Goal: Task Accomplishment & Management: Manage account settings

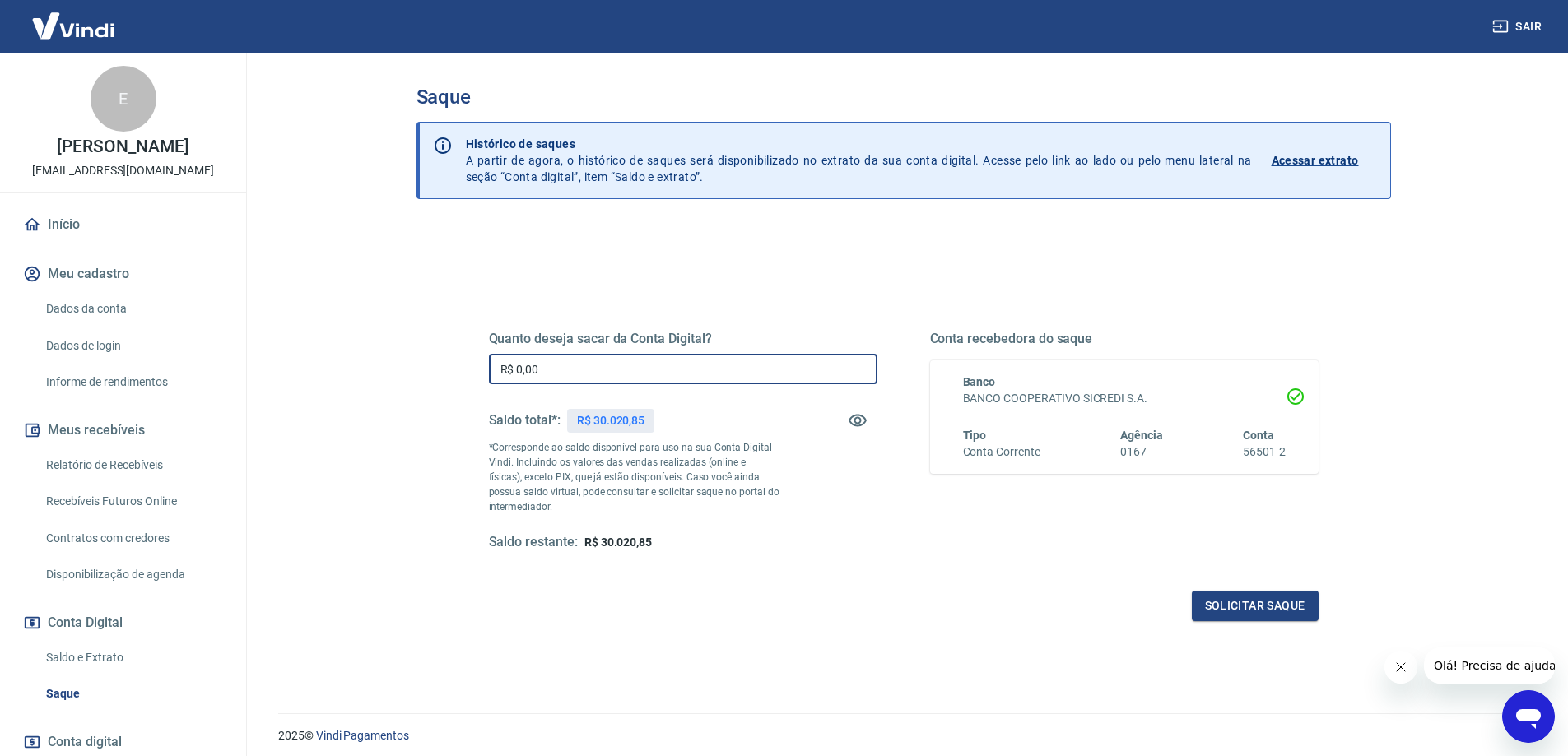
click at [587, 371] on input "R$ 0,00" at bounding box center [683, 369] width 388 height 30
type input "R$ 30.020,85"
click at [1302, 599] on button "Solicitar saque" at bounding box center [1255, 606] width 127 height 30
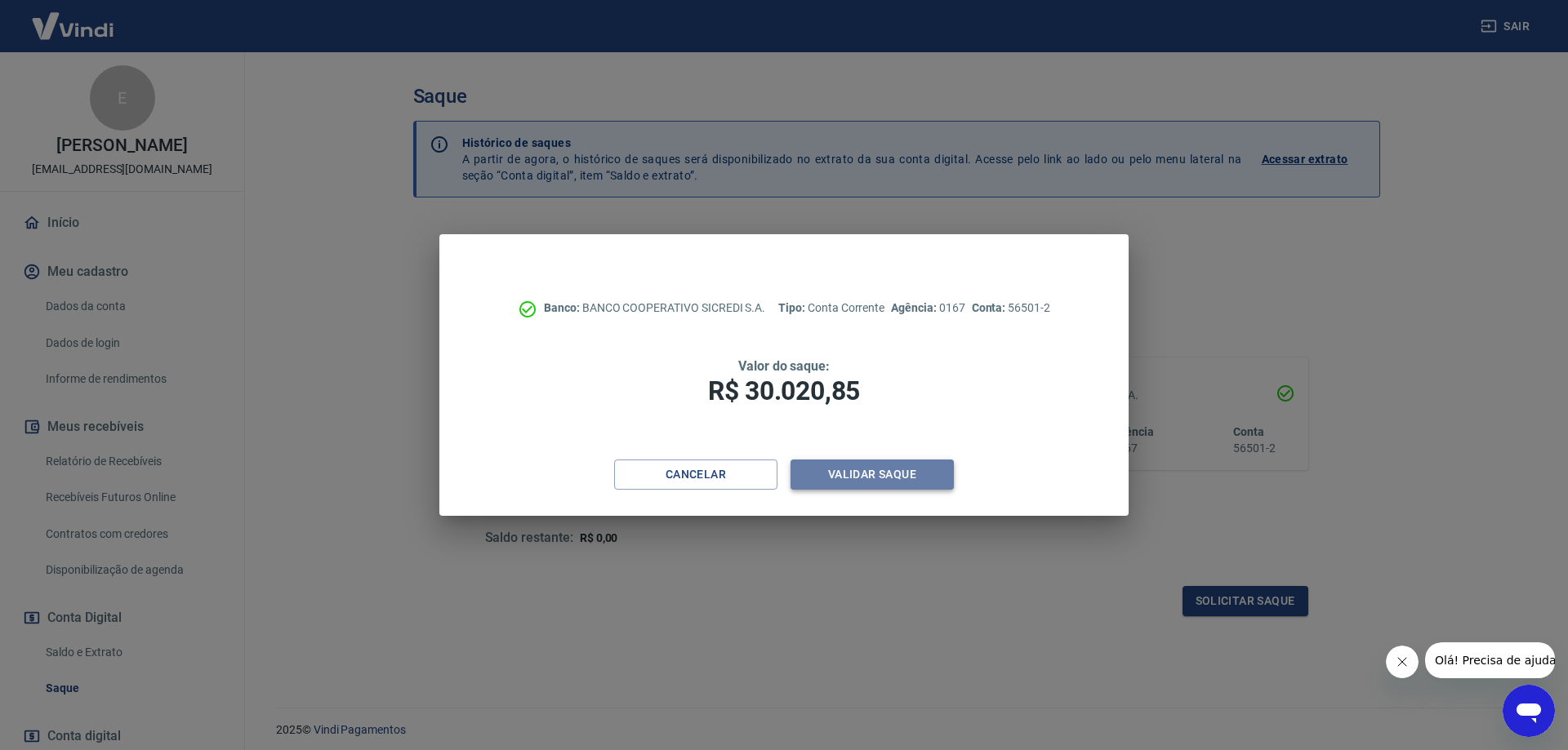
click at [900, 463] on button "Validar saque" at bounding box center [872, 475] width 163 height 30
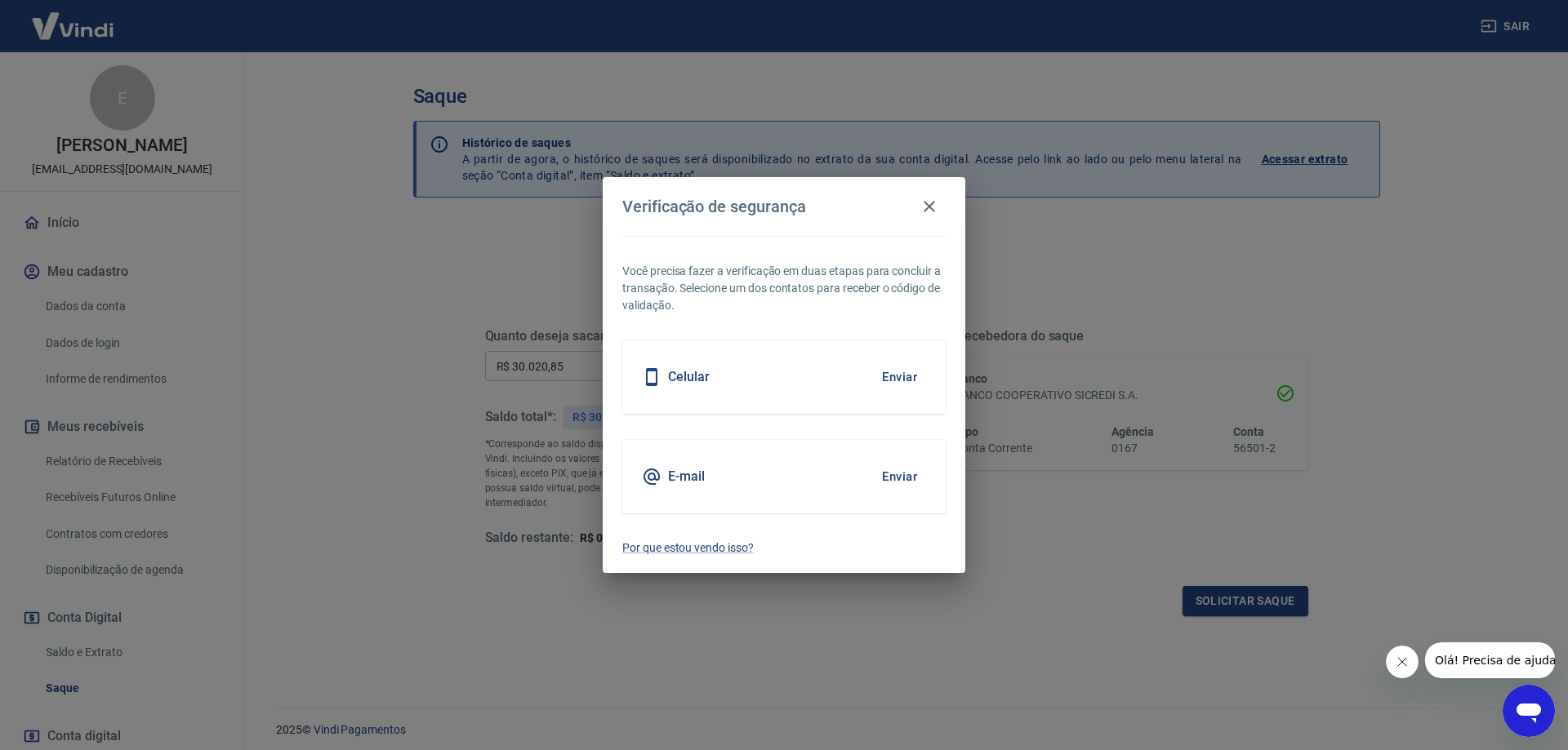
click at [903, 474] on button "Enviar" at bounding box center [899, 476] width 53 height 35
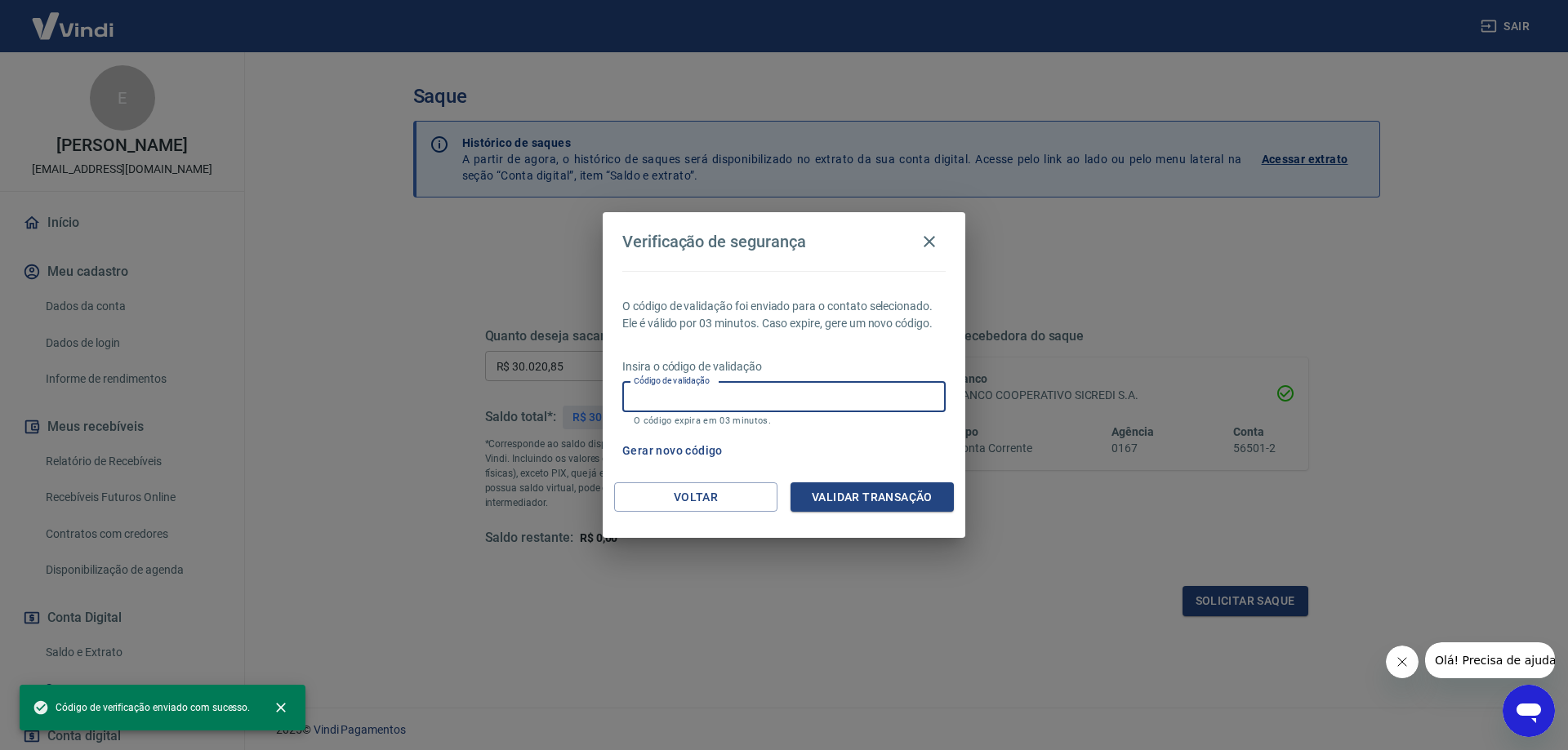
click at [715, 402] on input "Código de validação" at bounding box center [783, 397] width 323 height 30
paste input "544541"
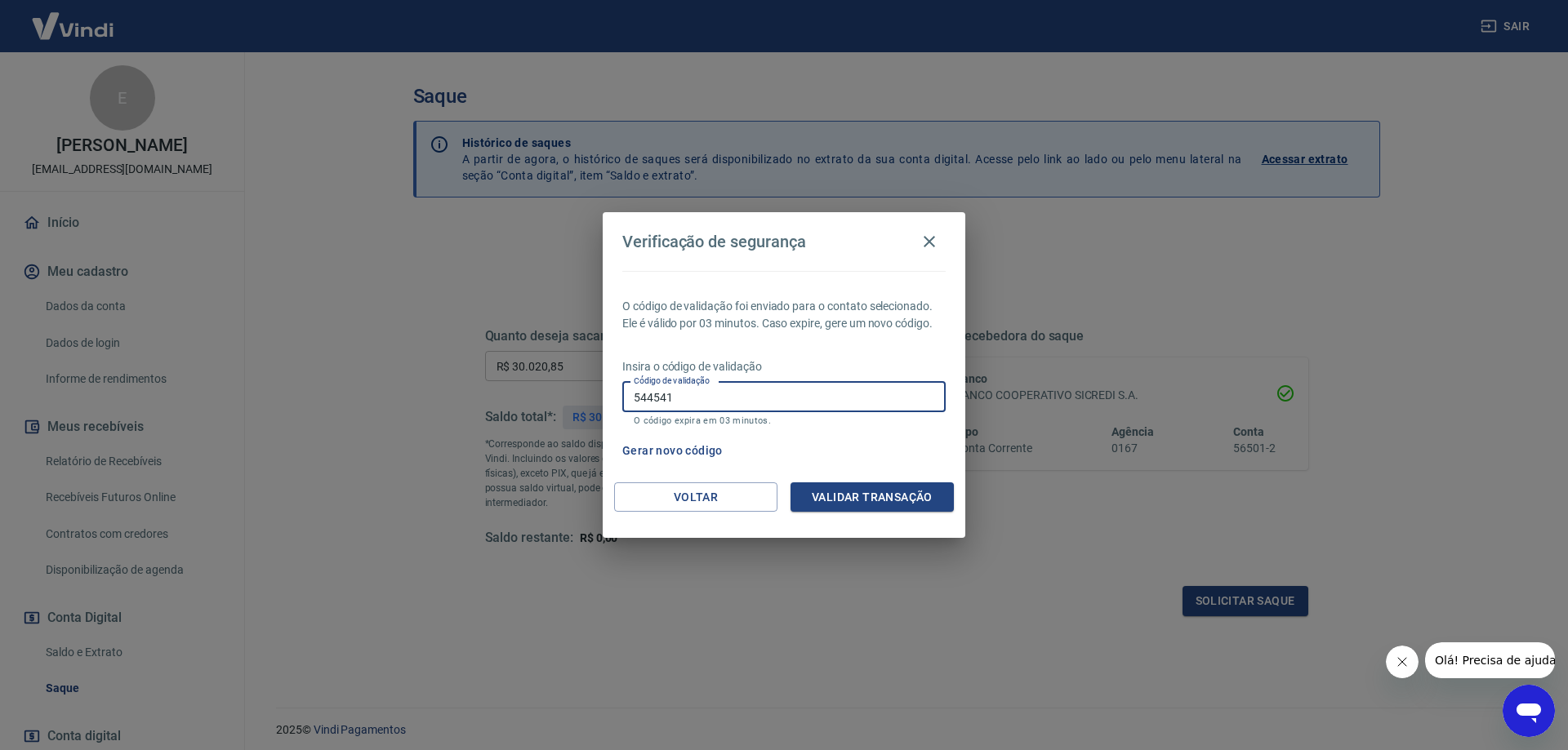
type input "544541"
click at [896, 501] on button "Validar transação" at bounding box center [872, 498] width 163 height 30
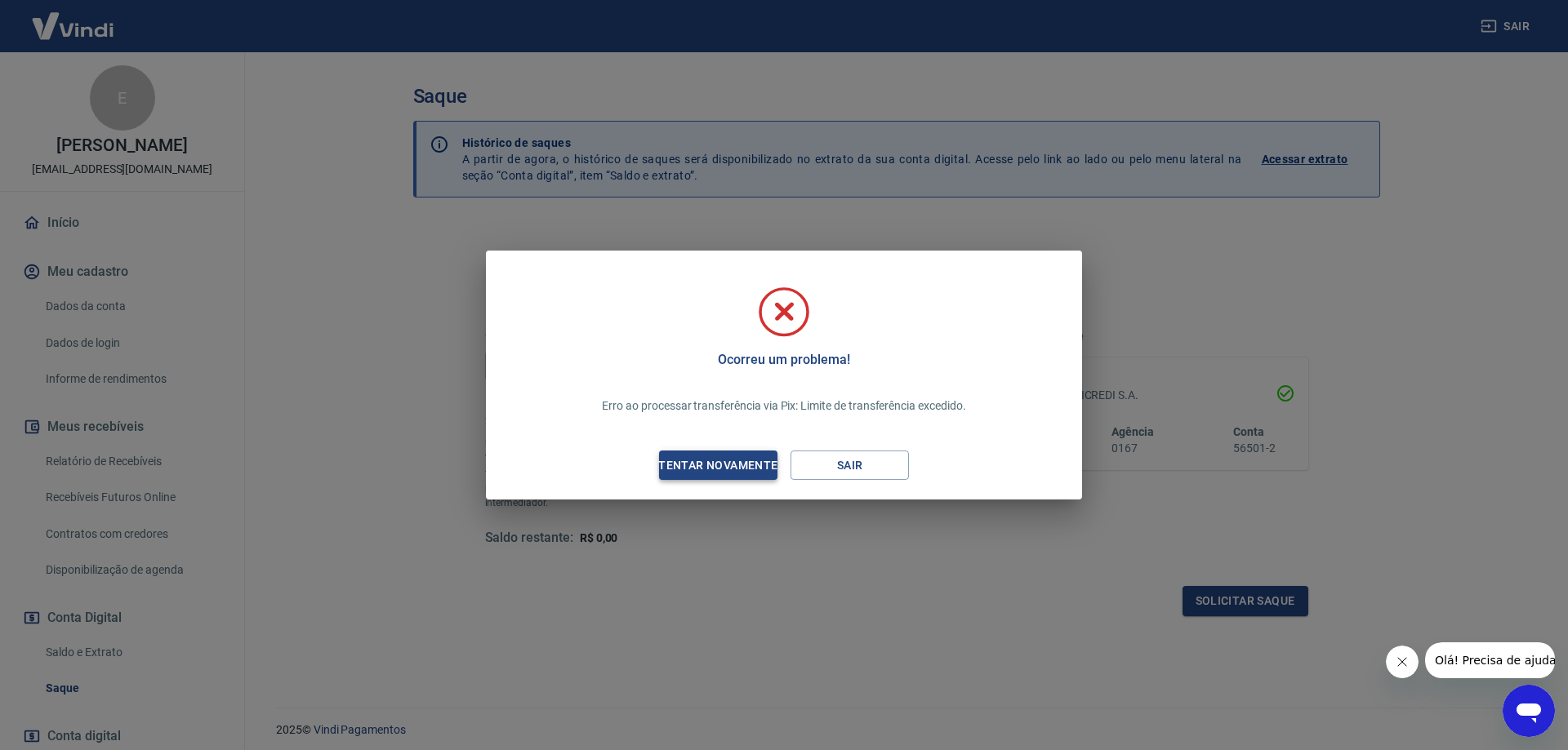
click at [724, 475] on div "Tentar novamente" at bounding box center [718, 465] width 159 height 20
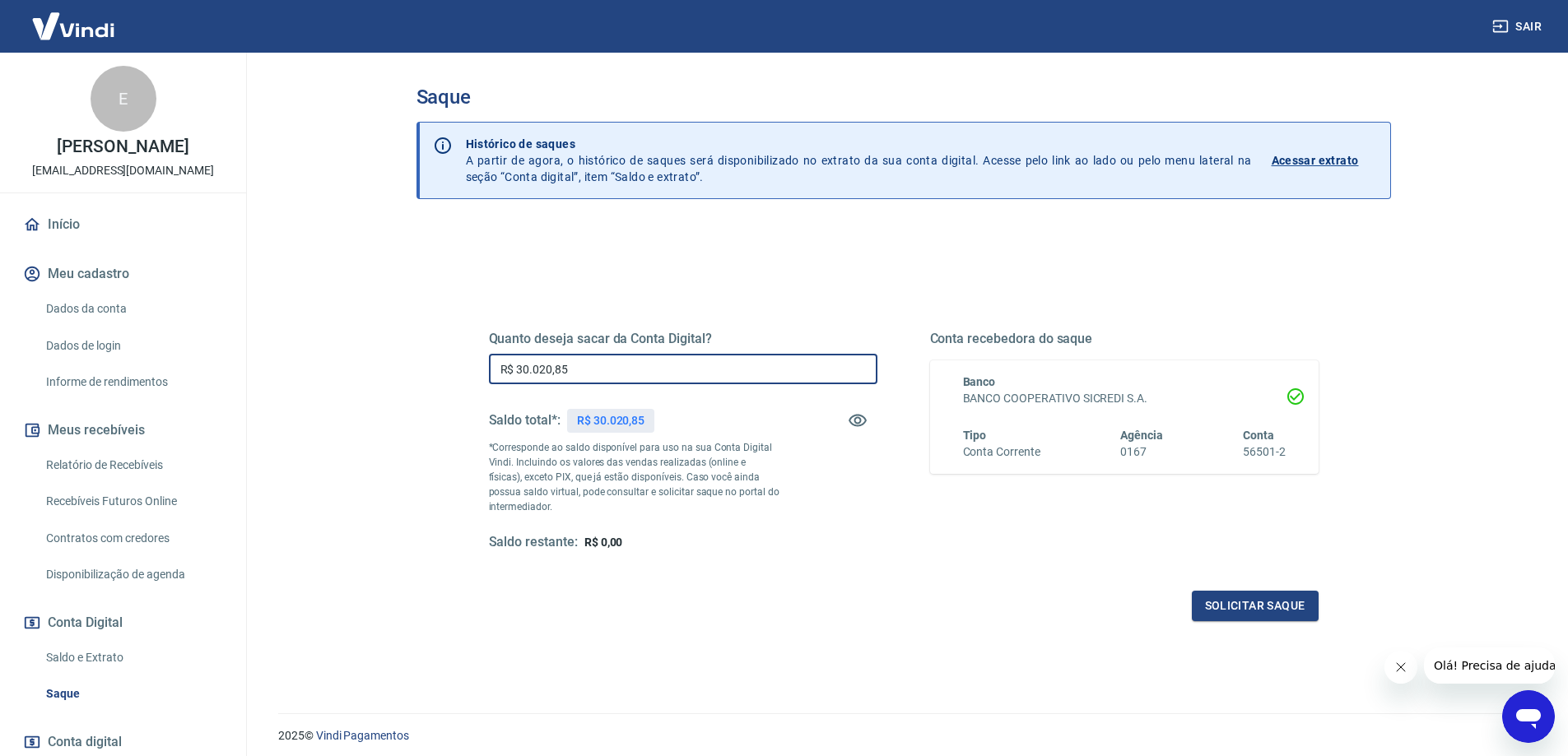
click at [626, 384] on input "R$ 30.020,85" at bounding box center [683, 369] width 388 height 30
type input "R$ 15.000,00"
click at [1251, 611] on button "Solicitar saque" at bounding box center [1255, 606] width 127 height 30
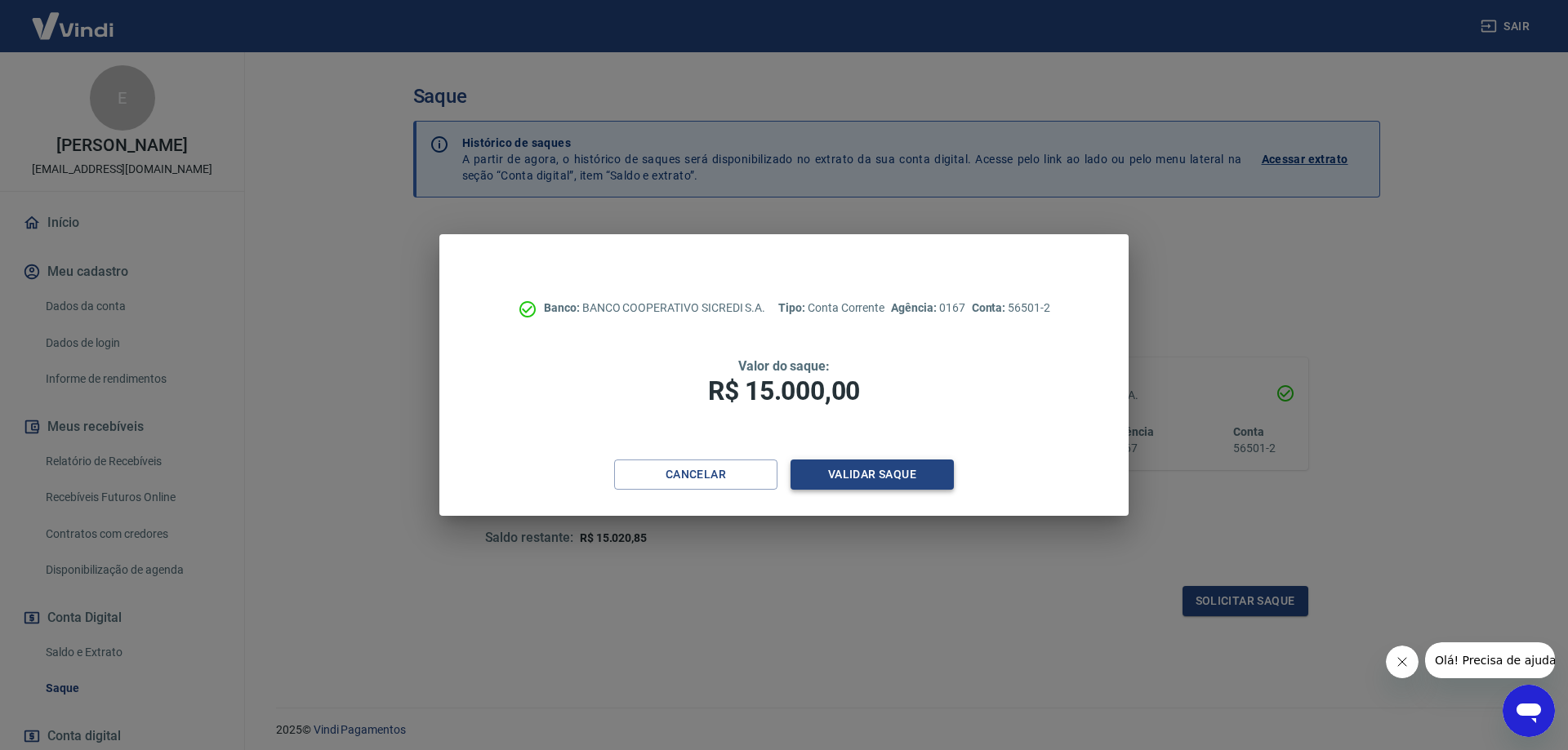
click at [858, 461] on button "Validar saque" at bounding box center [872, 475] width 163 height 30
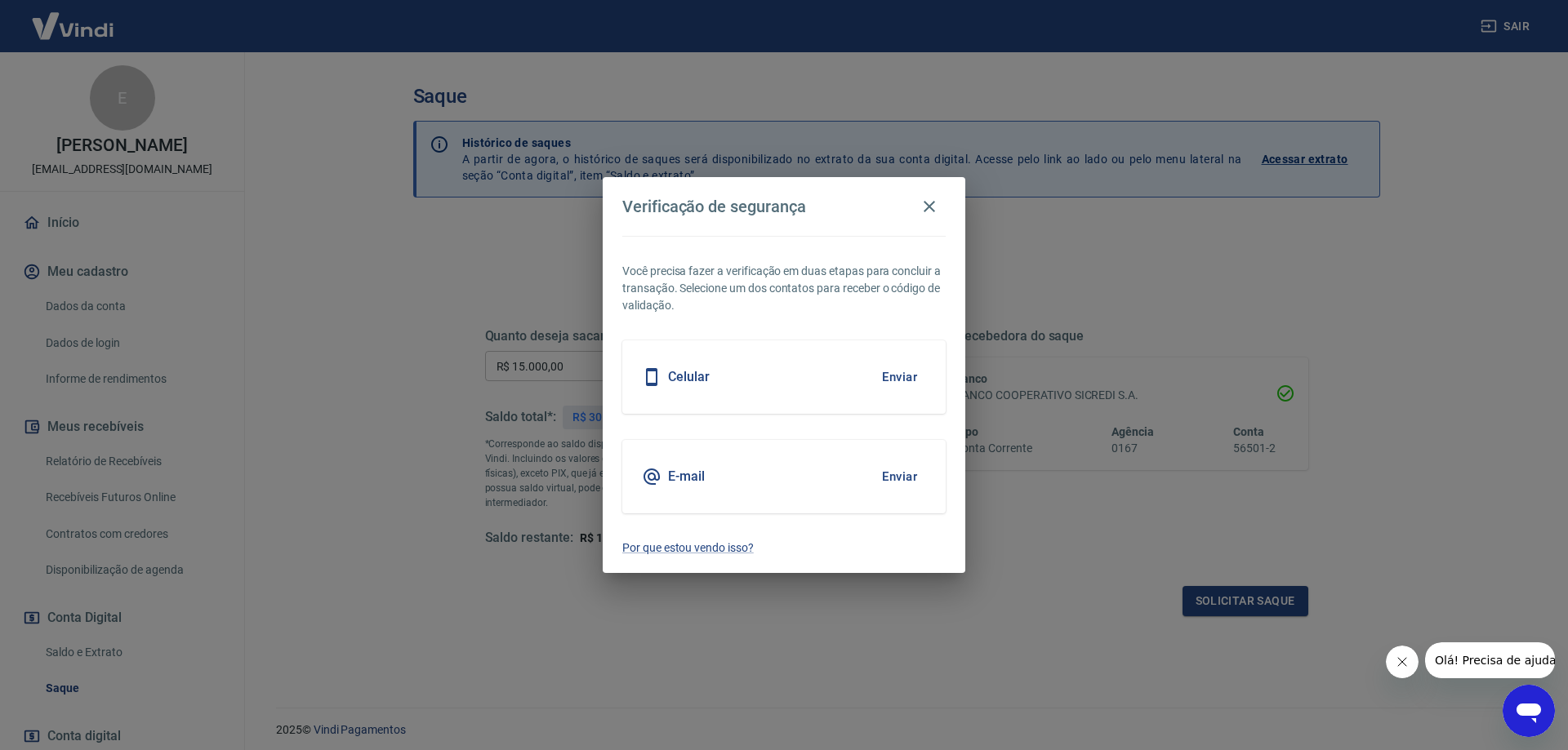
click at [891, 479] on button "Enviar" at bounding box center [899, 476] width 53 height 35
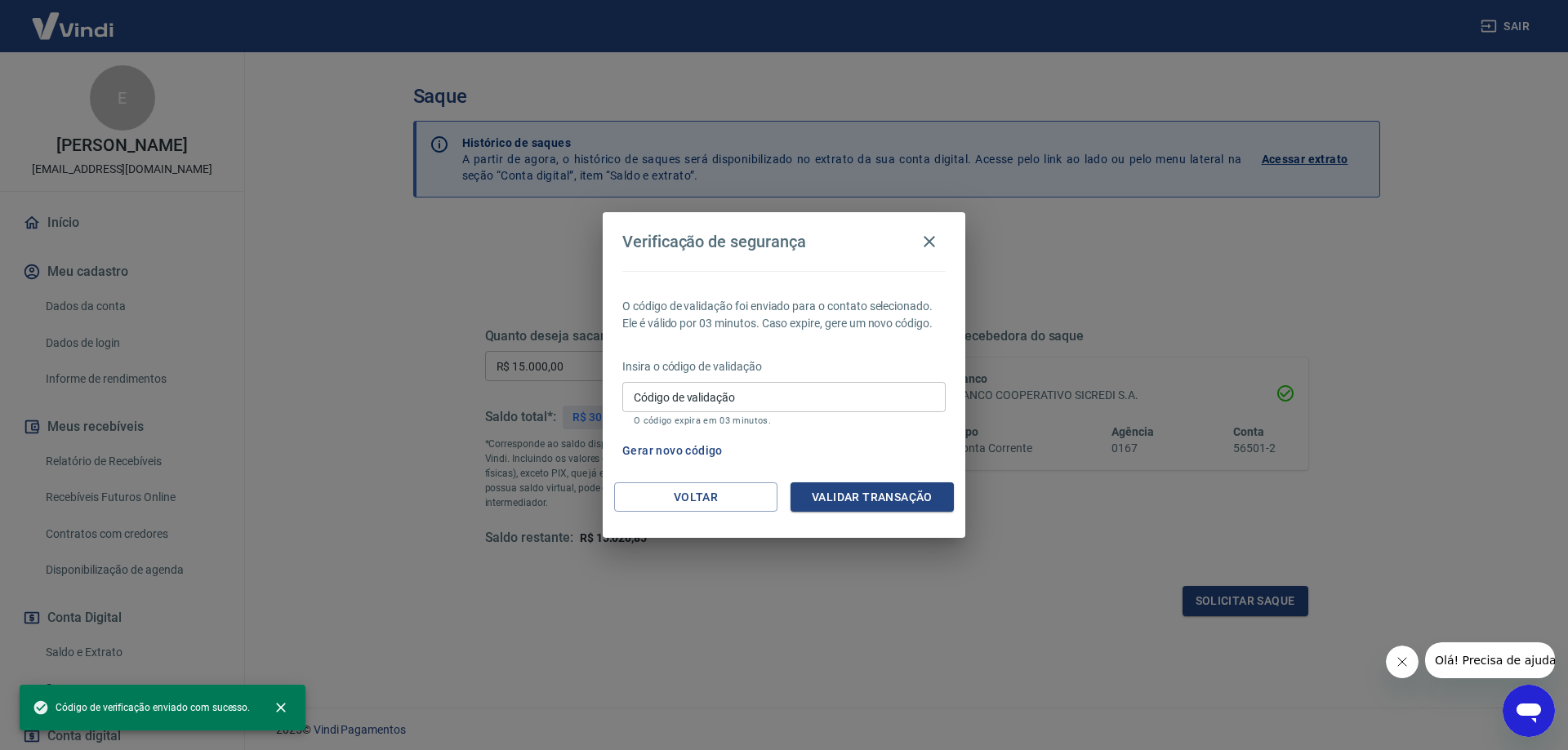
click at [772, 391] on input "Código de validação" at bounding box center [783, 397] width 323 height 30
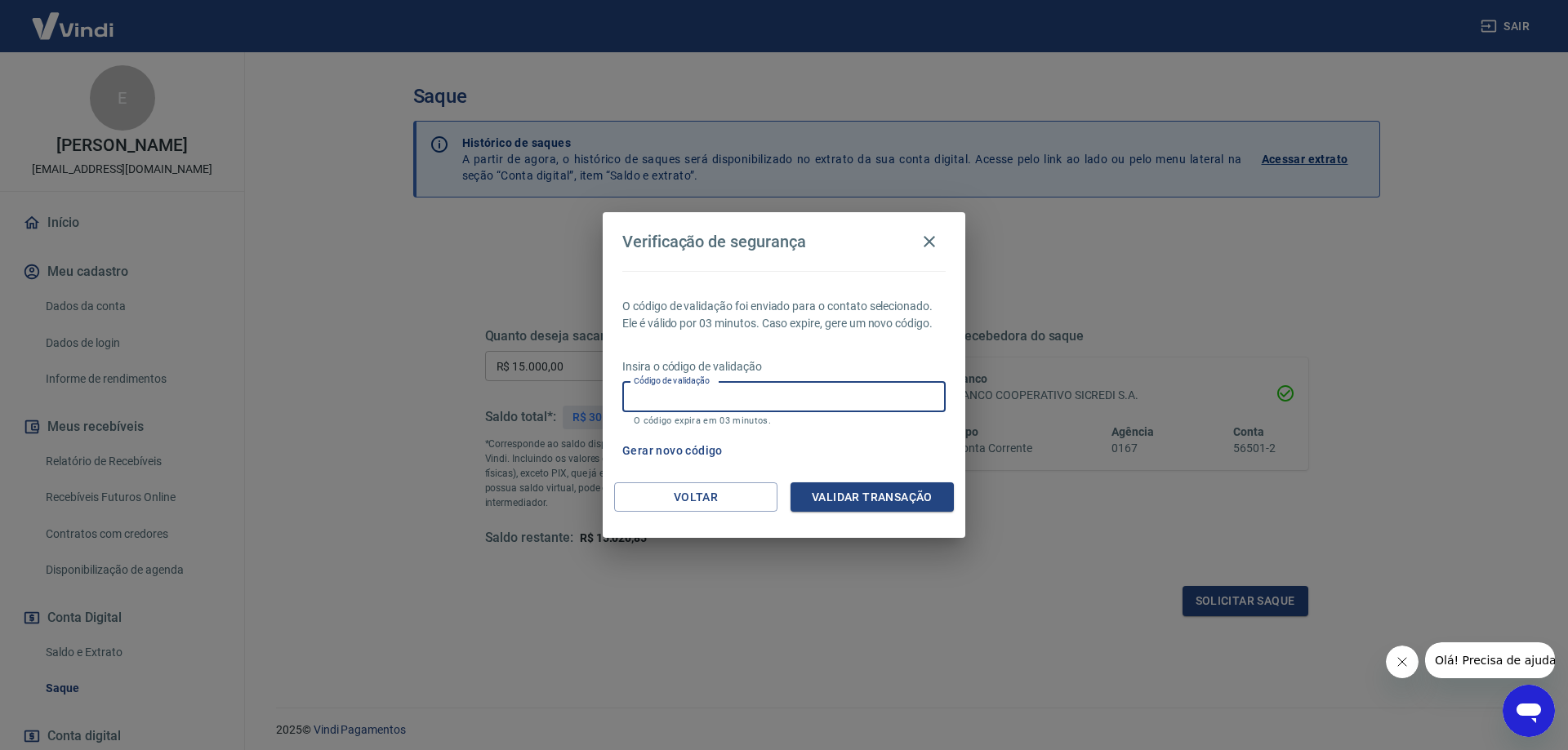
paste input "901347"
type input "901347"
click at [901, 496] on button "Validar transação" at bounding box center [872, 498] width 163 height 30
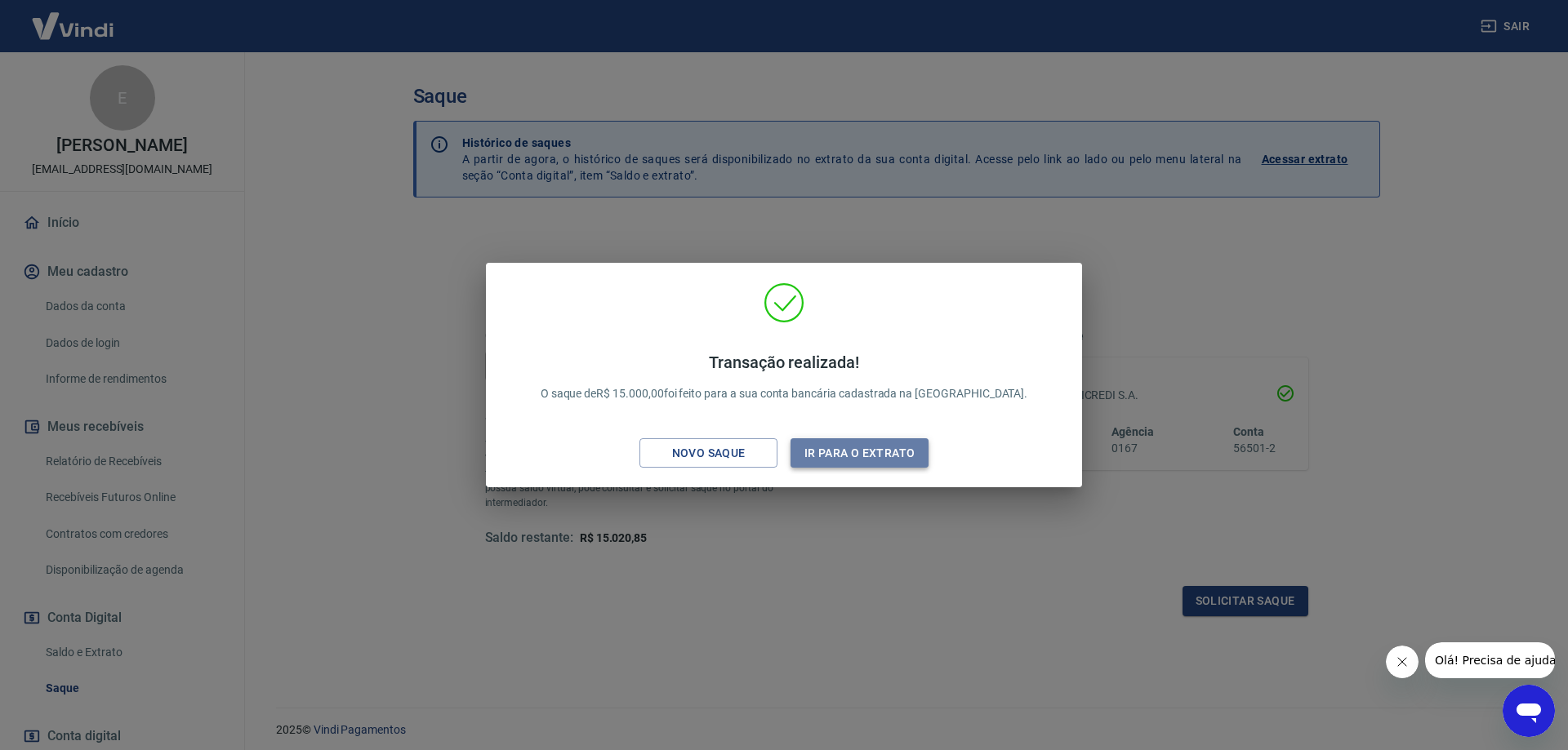
click at [856, 441] on button "Ir para o extrato" at bounding box center [859, 453] width 138 height 30
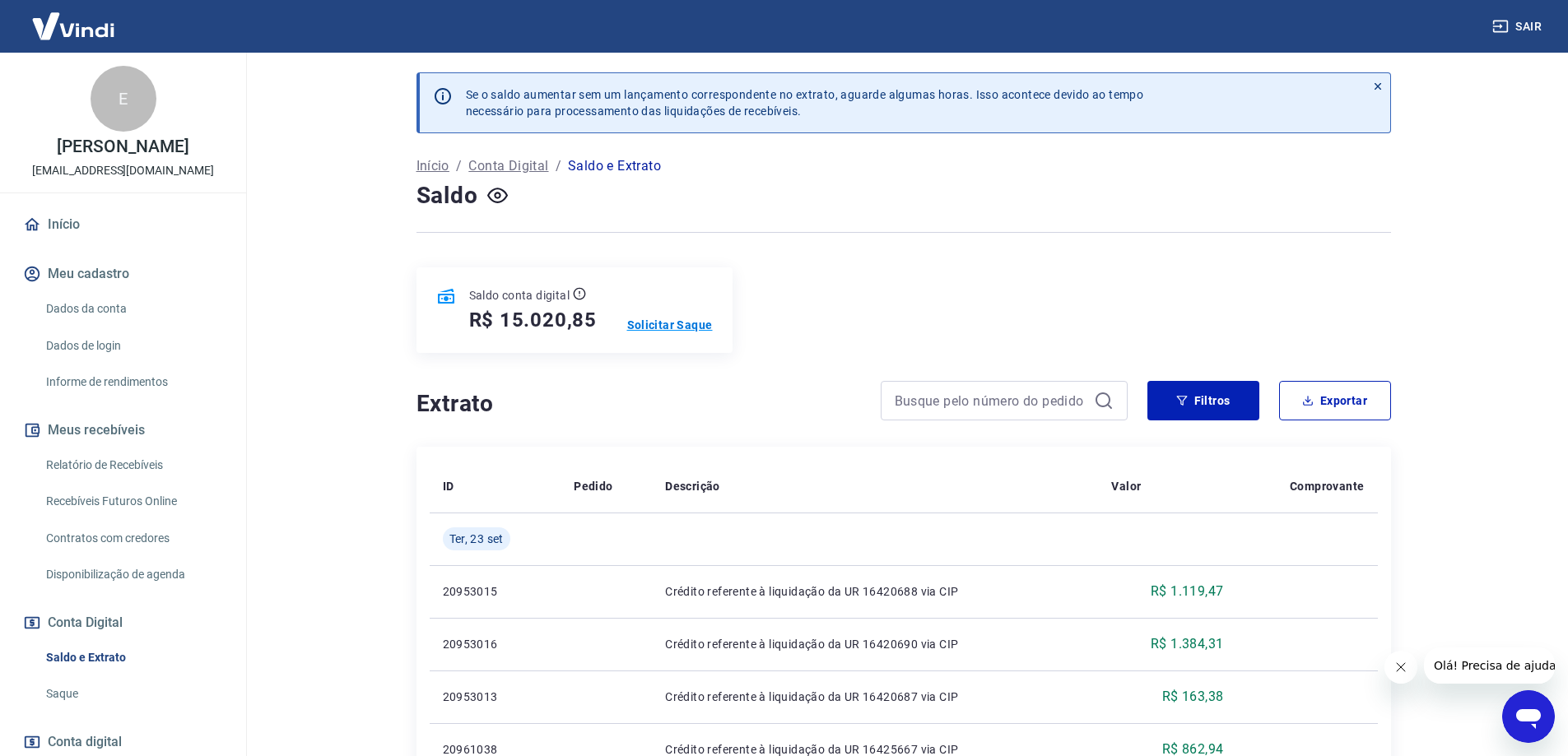
click at [661, 328] on p "Solicitar Saque" at bounding box center [670, 325] width 86 height 16
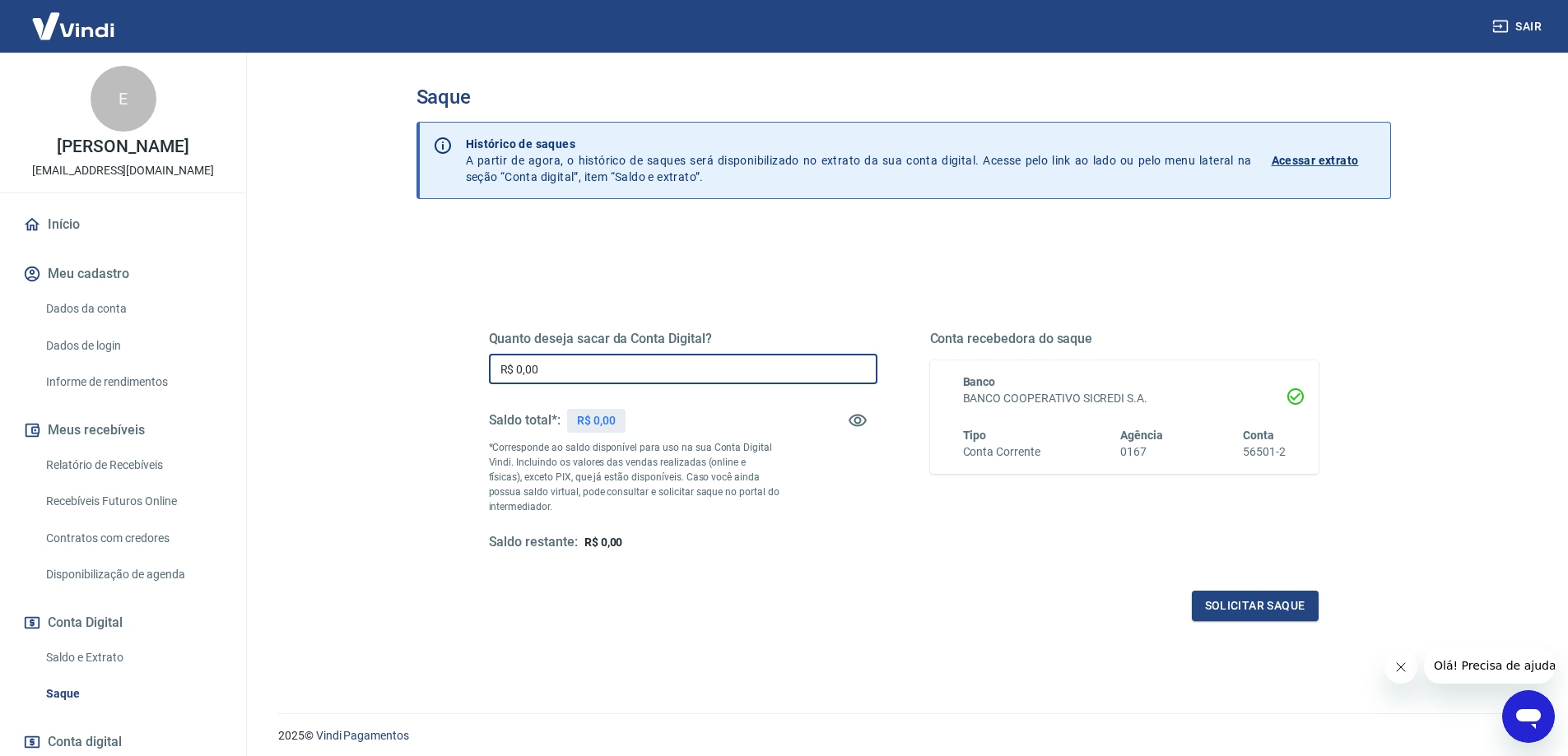
click at [727, 375] on input "R$ 0,00" at bounding box center [683, 369] width 388 height 30
type input "R$ 15.020,85"
click at [1246, 600] on button "Solicitar saque" at bounding box center [1255, 606] width 127 height 30
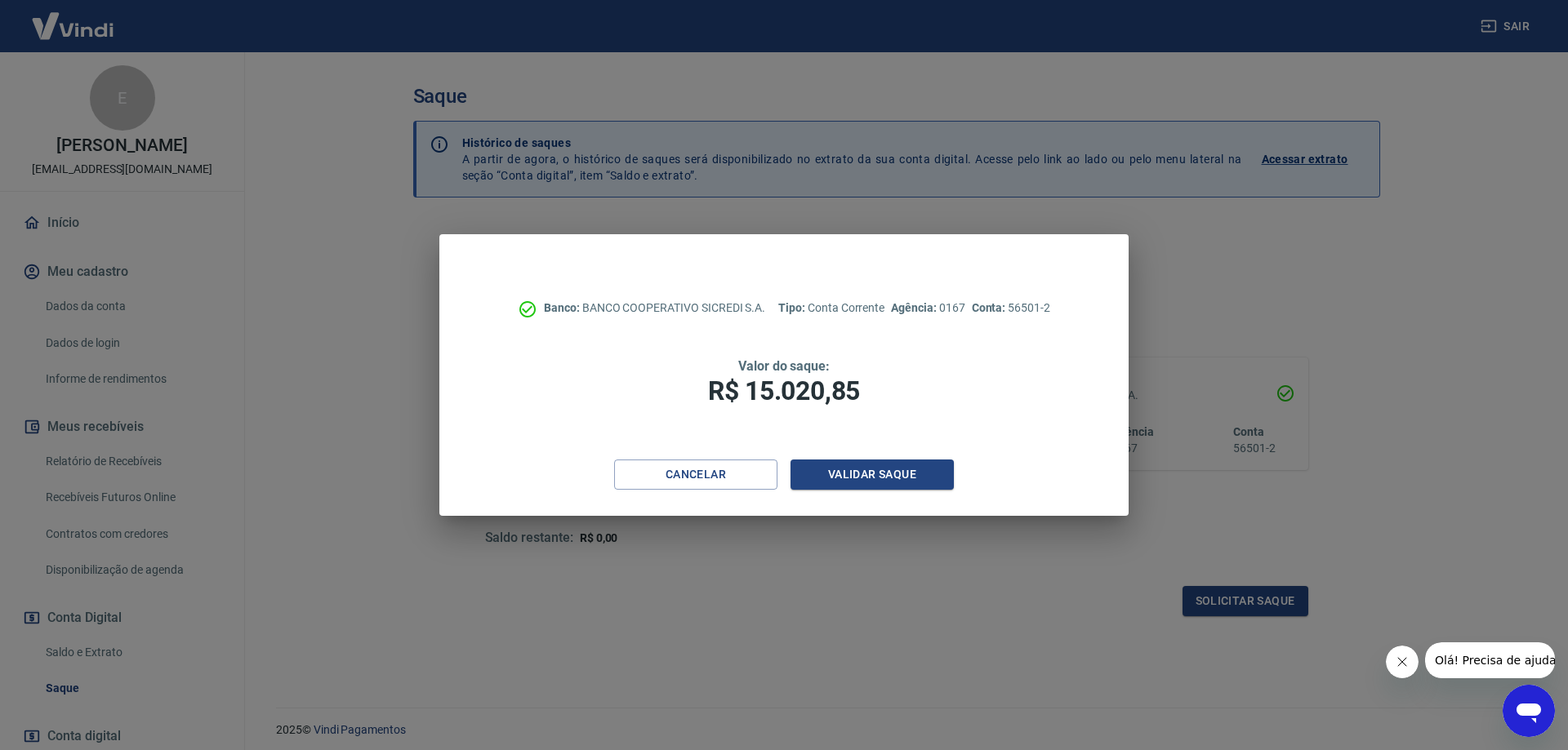
click at [889, 491] on div "Cancelar Validar saque" at bounding box center [784, 488] width 689 height 57
click at [892, 465] on button "Validar saque" at bounding box center [872, 475] width 163 height 30
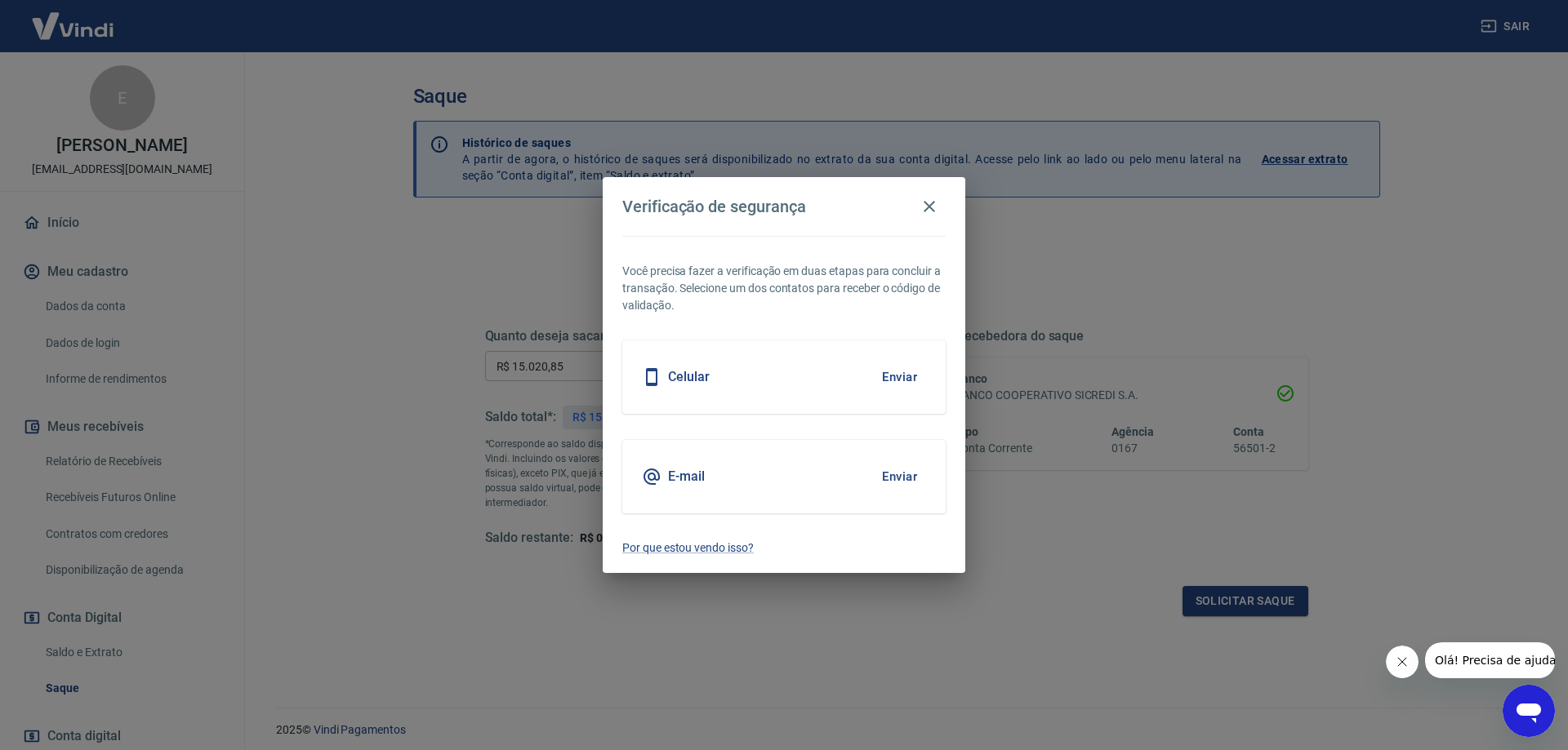
click at [897, 470] on button "Enviar" at bounding box center [899, 476] width 53 height 35
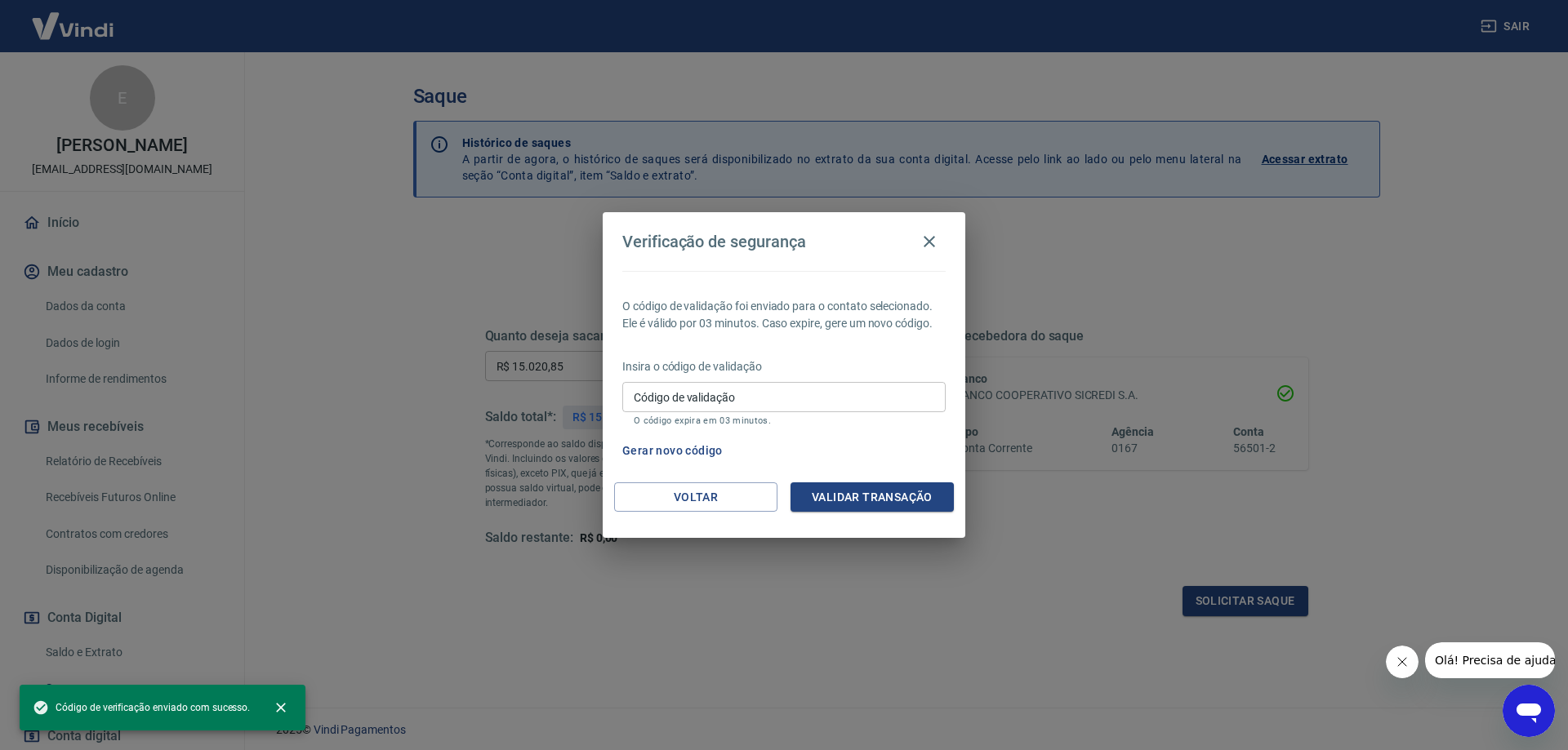
click at [764, 391] on input "Código de validação" at bounding box center [783, 397] width 323 height 30
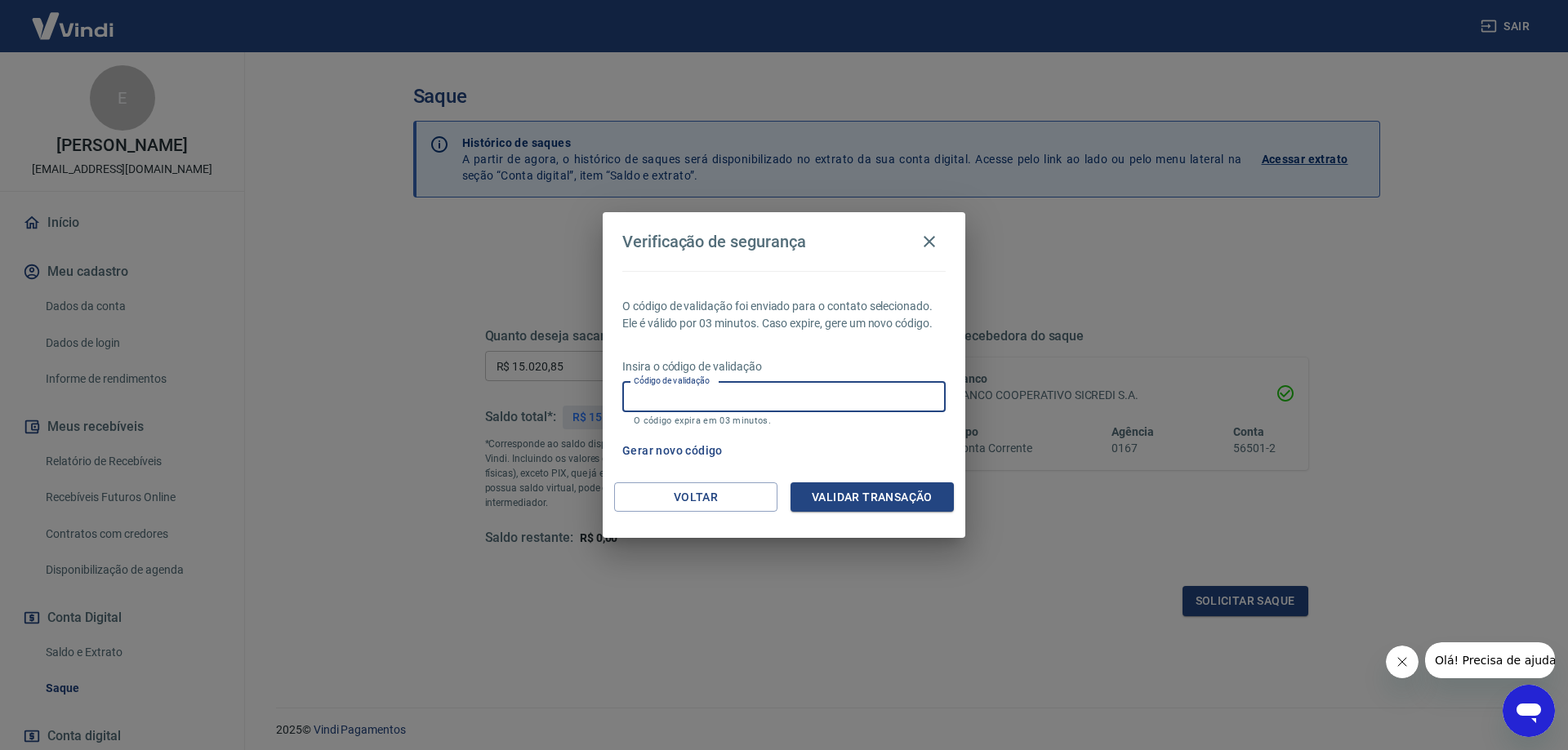
paste input "319325"
type input "319325"
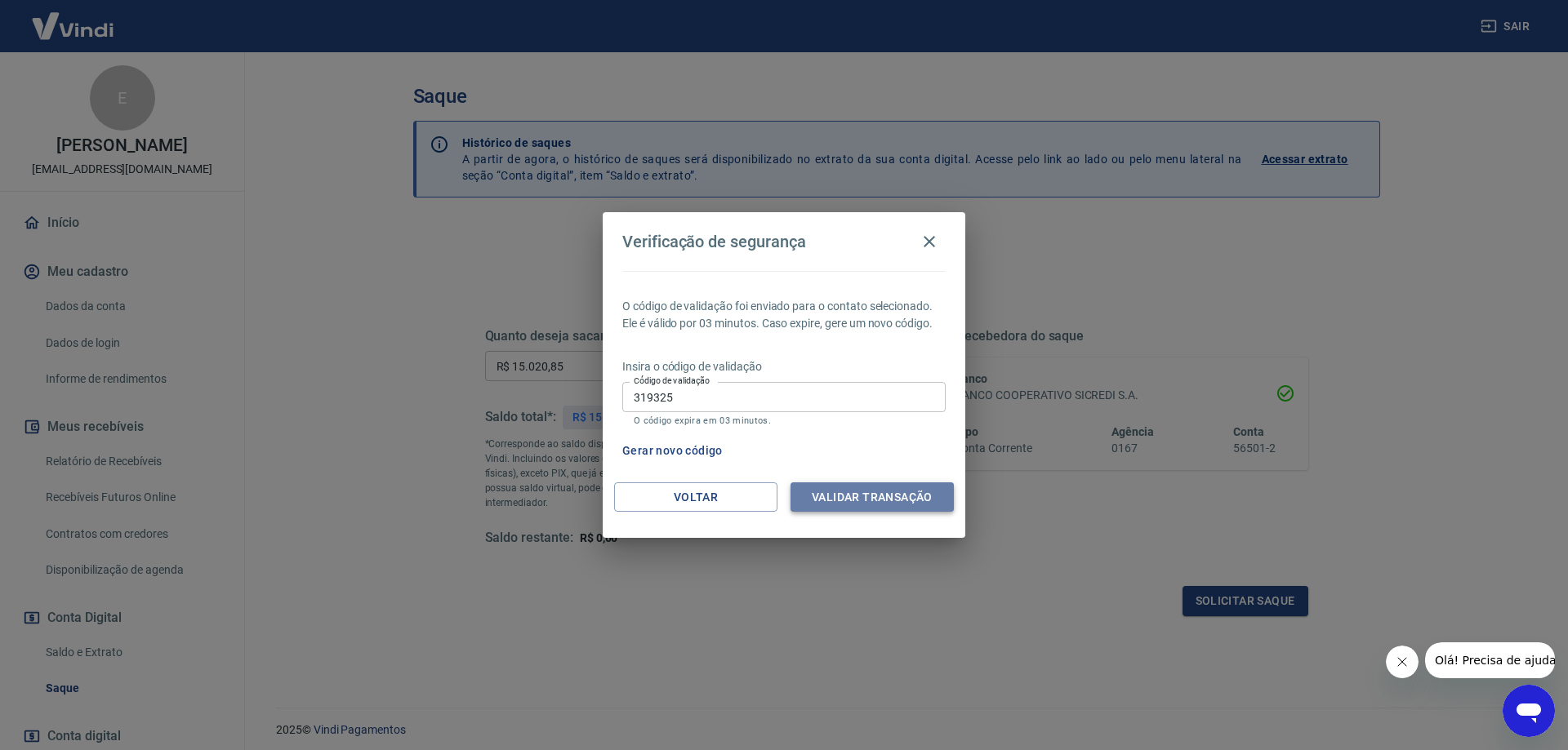
click at [898, 501] on button "Validar transação" at bounding box center [872, 498] width 163 height 30
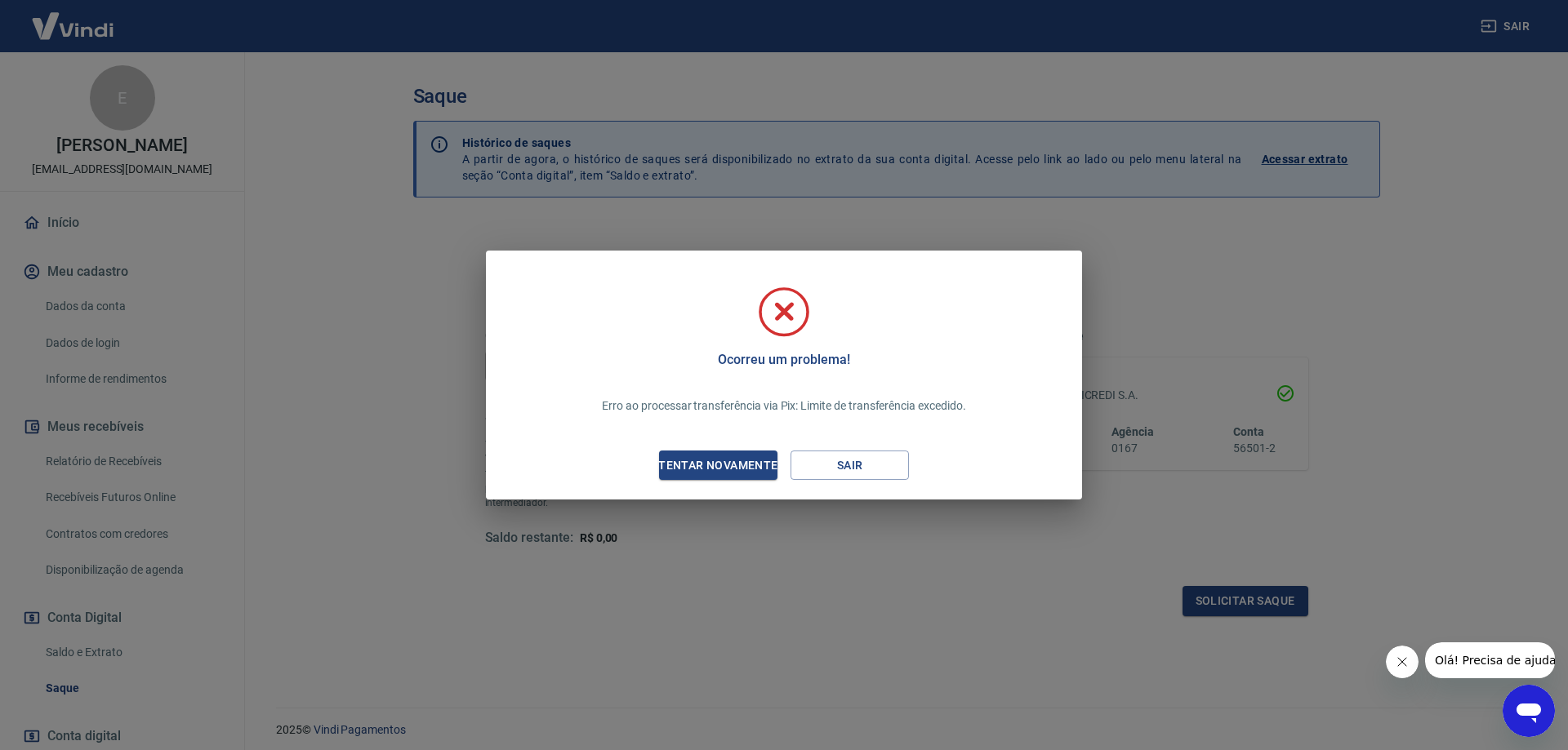
click at [749, 474] on div "Tentar novamente" at bounding box center [718, 465] width 159 height 20
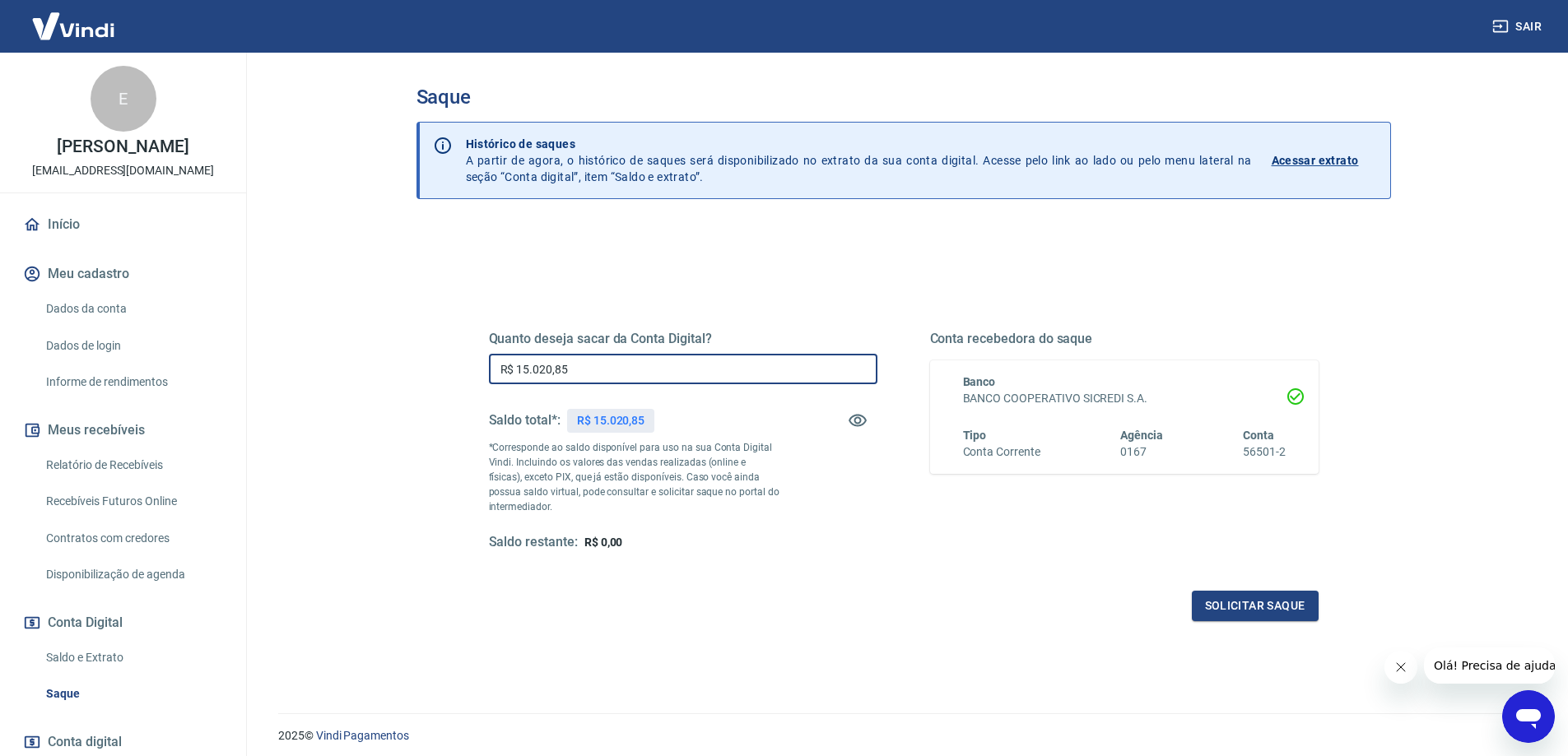
drag, startPoint x: 587, startPoint y: 364, endPoint x: 422, endPoint y: 367, distance: 165.0
click at [428, 370] on div "Quanto deseja sacar da Conta Digital? R$ 15.020,85 ​ Saldo total*: R$ 15.020,85…" at bounding box center [903, 519] width 974 height 588
type input "R$ 15.000,00"
click at [1224, 606] on button "Solicitar saque" at bounding box center [1255, 606] width 127 height 30
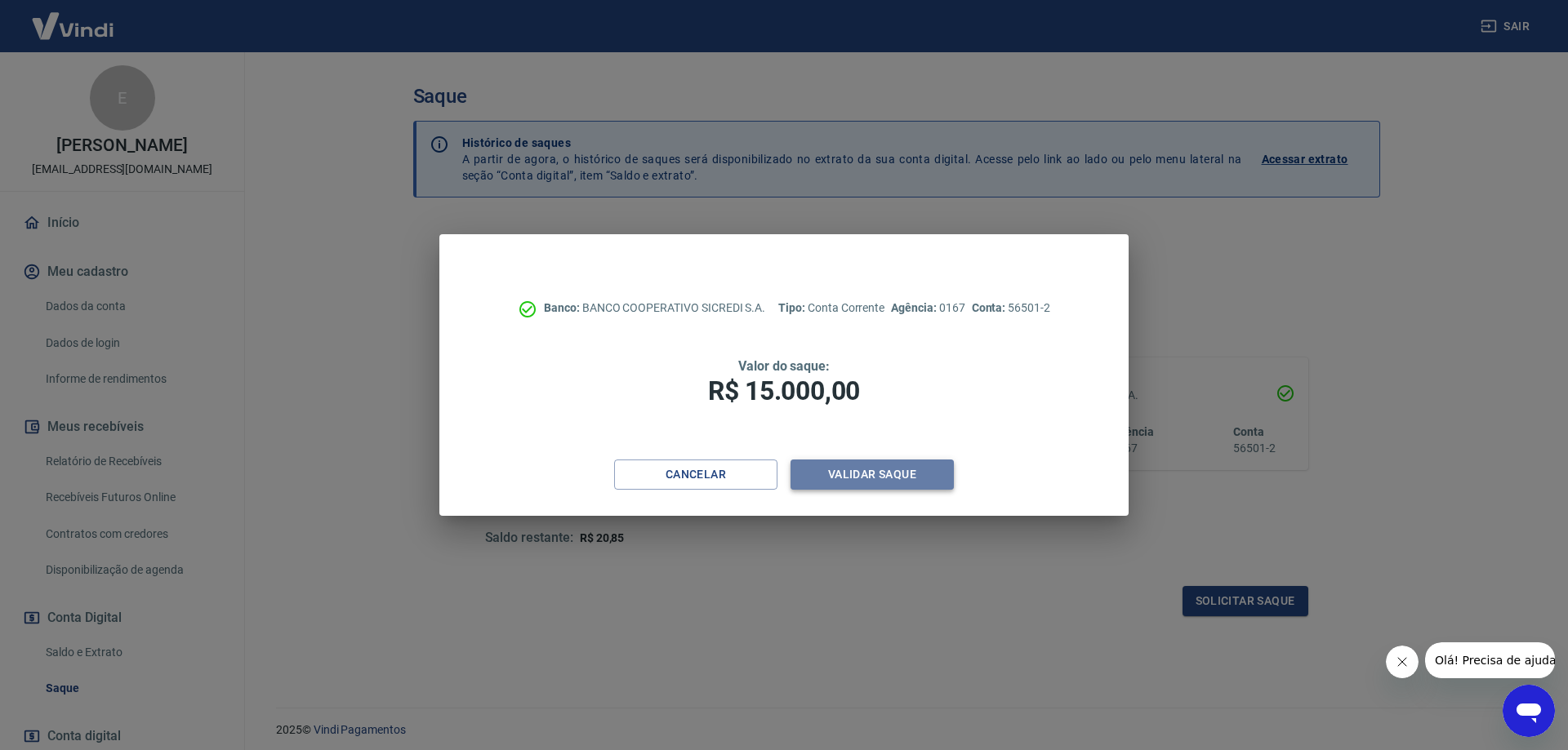
click at [889, 482] on button "Validar saque" at bounding box center [872, 475] width 163 height 30
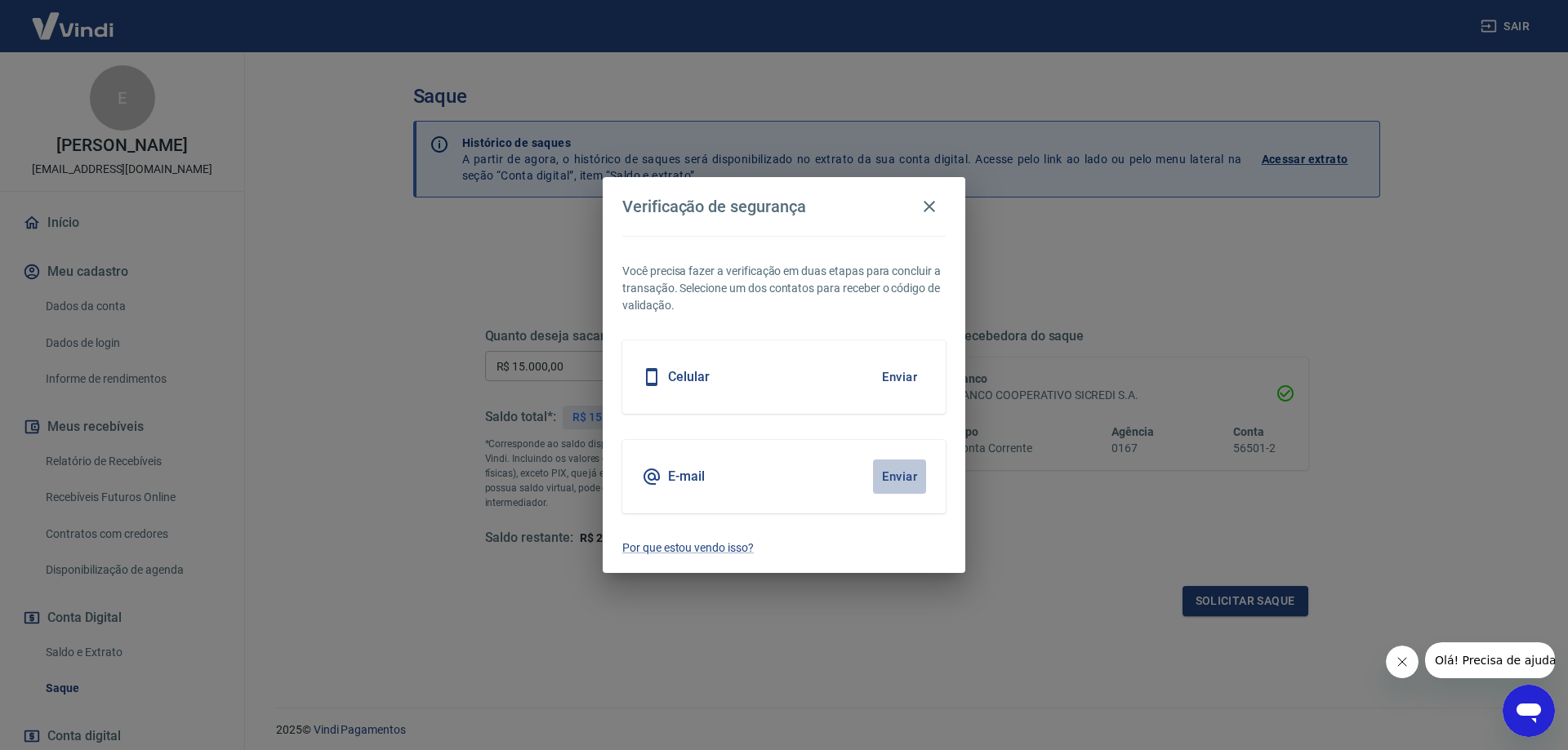
click at [911, 473] on button "Enviar" at bounding box center [899, 476] width 53 height 35
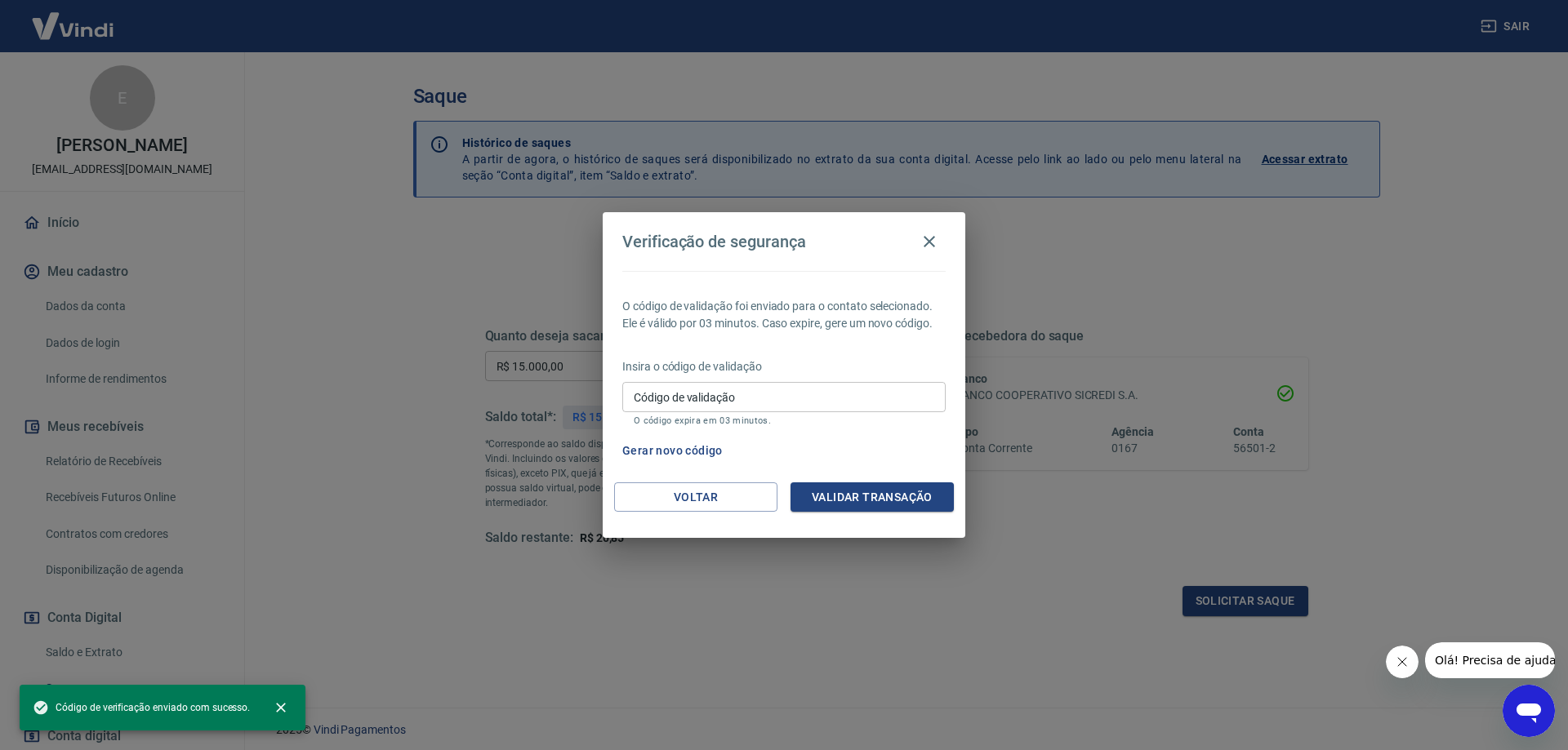
click at [788, 402] on input "Código de validação" at bounding box center [783, 397] width 323 height 30
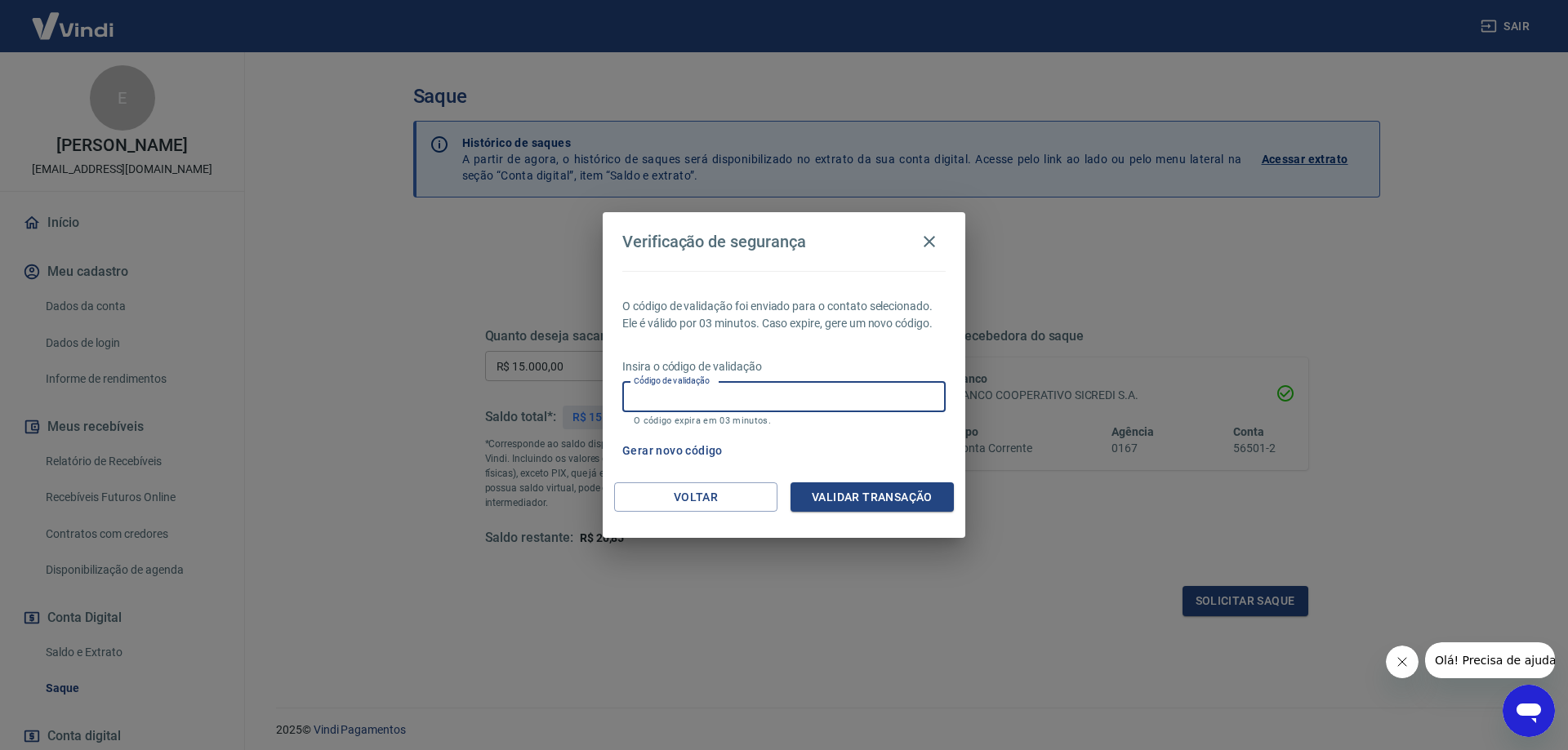
paste input "647413"
type input "647413"
click at [901, 503] on button "Validar transação" at bounding box center [872, 498] width 163 height 30
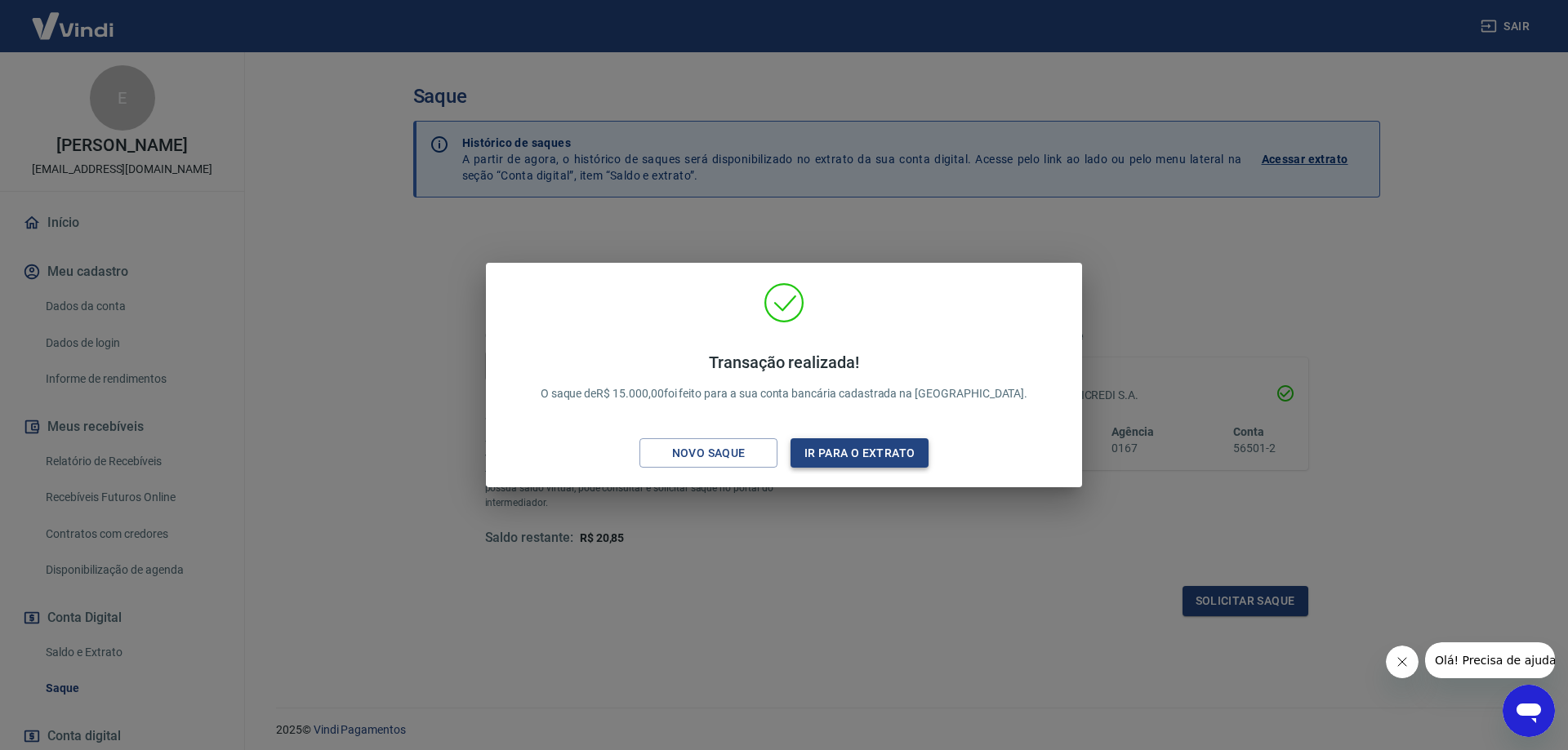
click at [872, 464] on button "Ir para o extrato" at bounding box center [859, 453] width 138 height 30
